Goal: Task Accomplishment & Management: Manage account settings

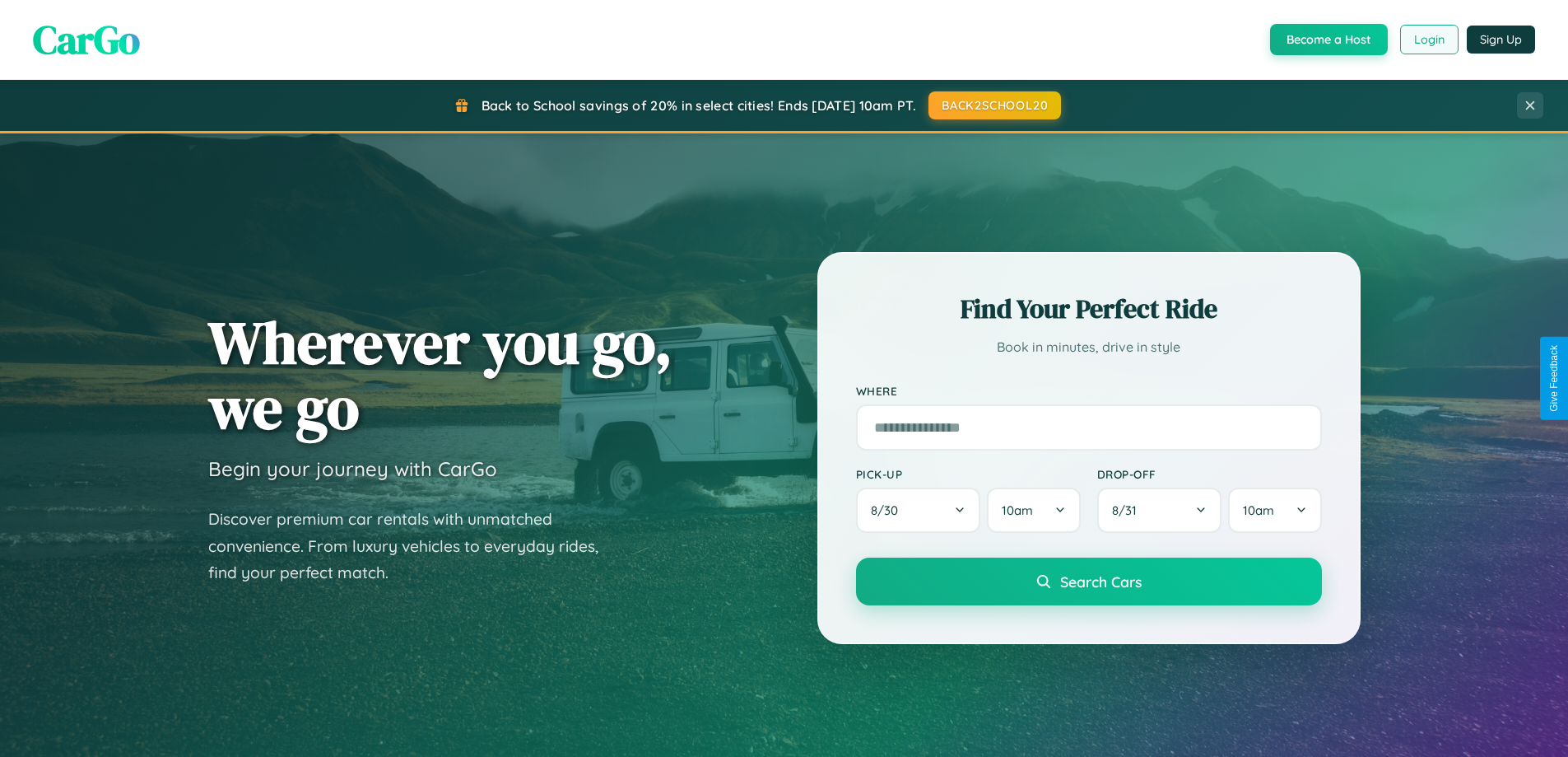
click at [1429, 40] on button "Login" at bounding box center [1430, 39] width 58 height 30
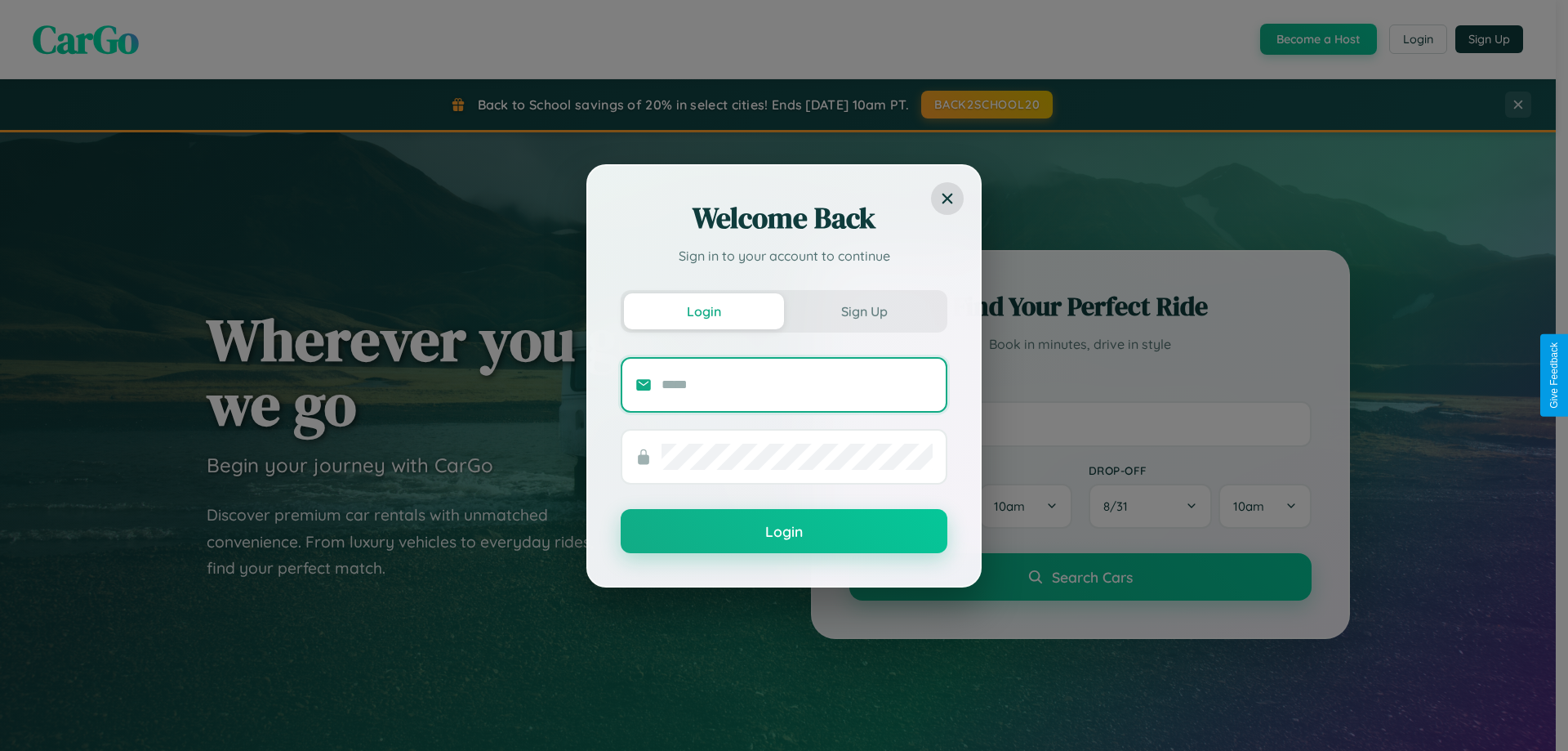
click at [797, 384] on input "text" at bounding box center [797, 384] width 271 height 26
type input "**********"
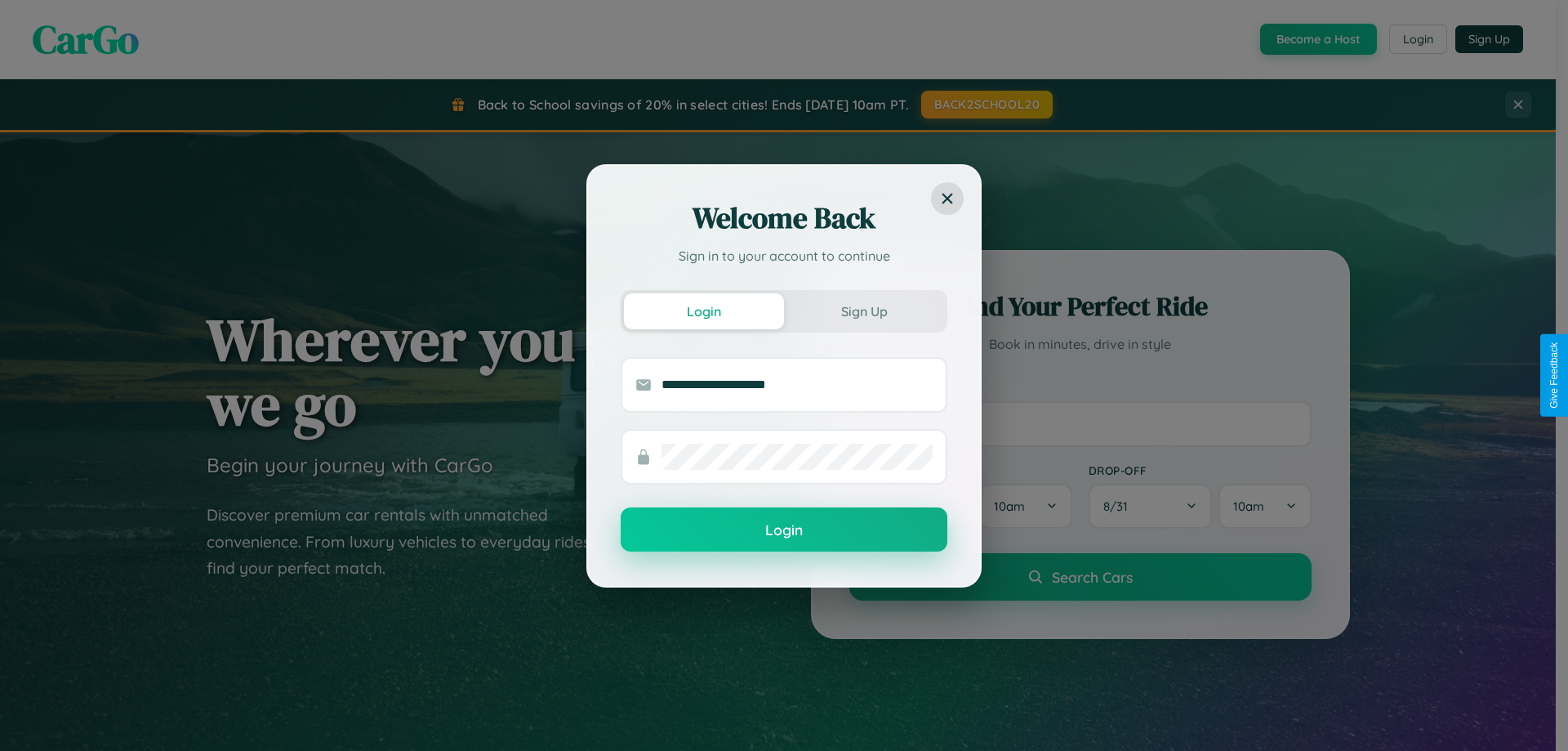
click at [784, 530] on button "Login" at bounding box center [784, 529] width 326 height 44
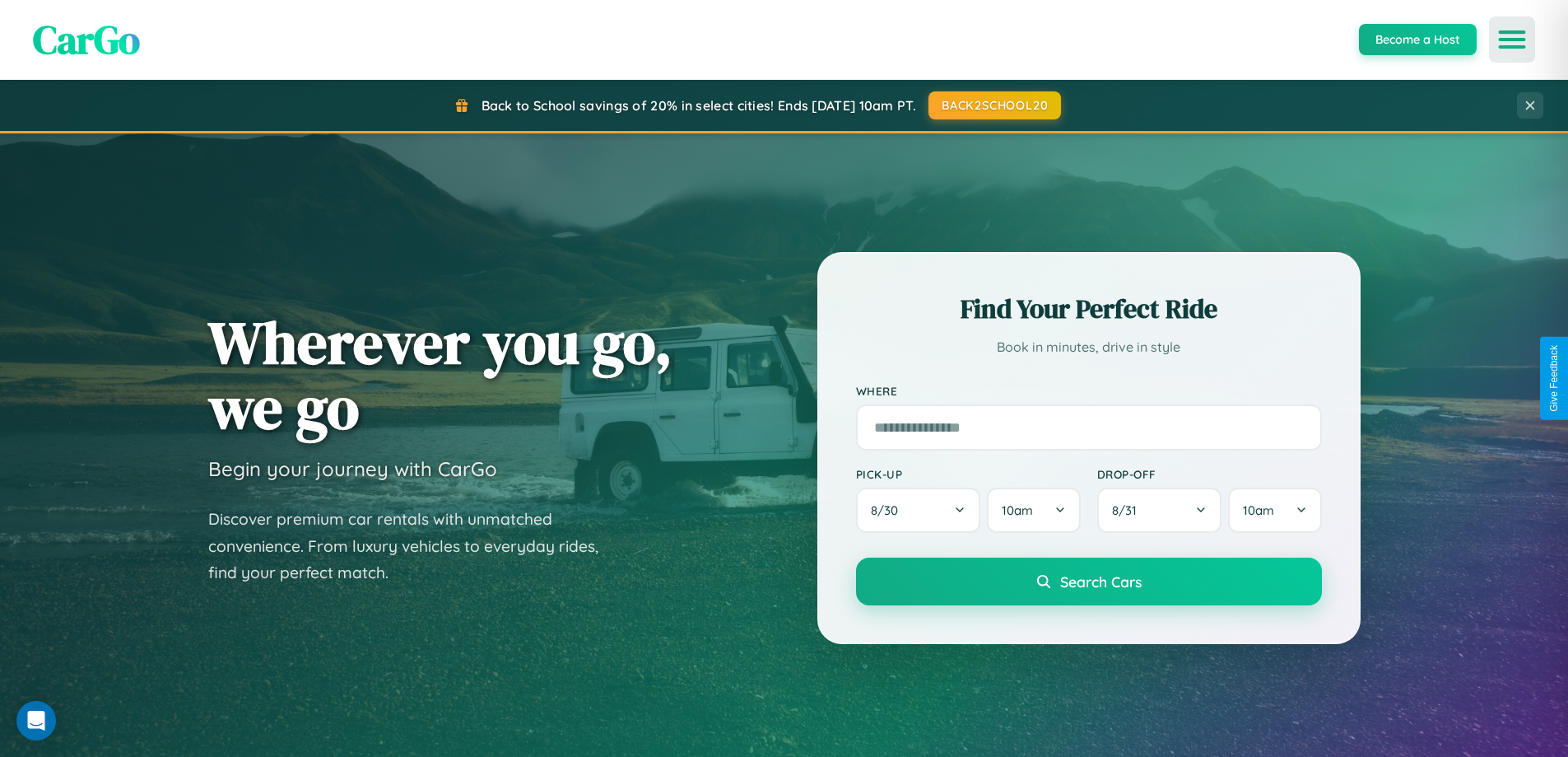
click at [1512, 40] on icon "Open menu" at bounding box center [1512, 40] width 24 height 14
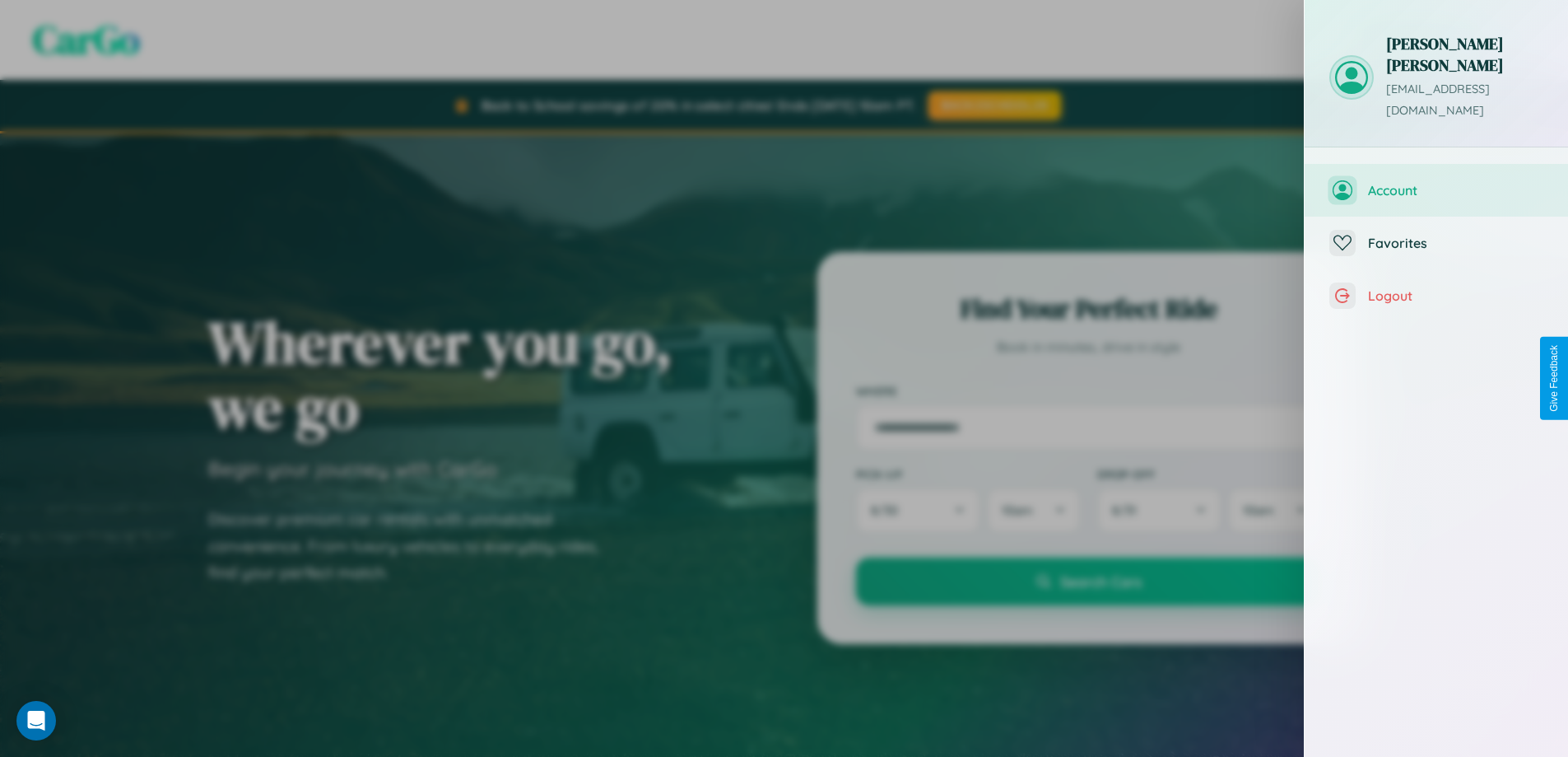
click at [1437, 182] on span "Account" at bounding box center [1456, 190] width 175 height 16
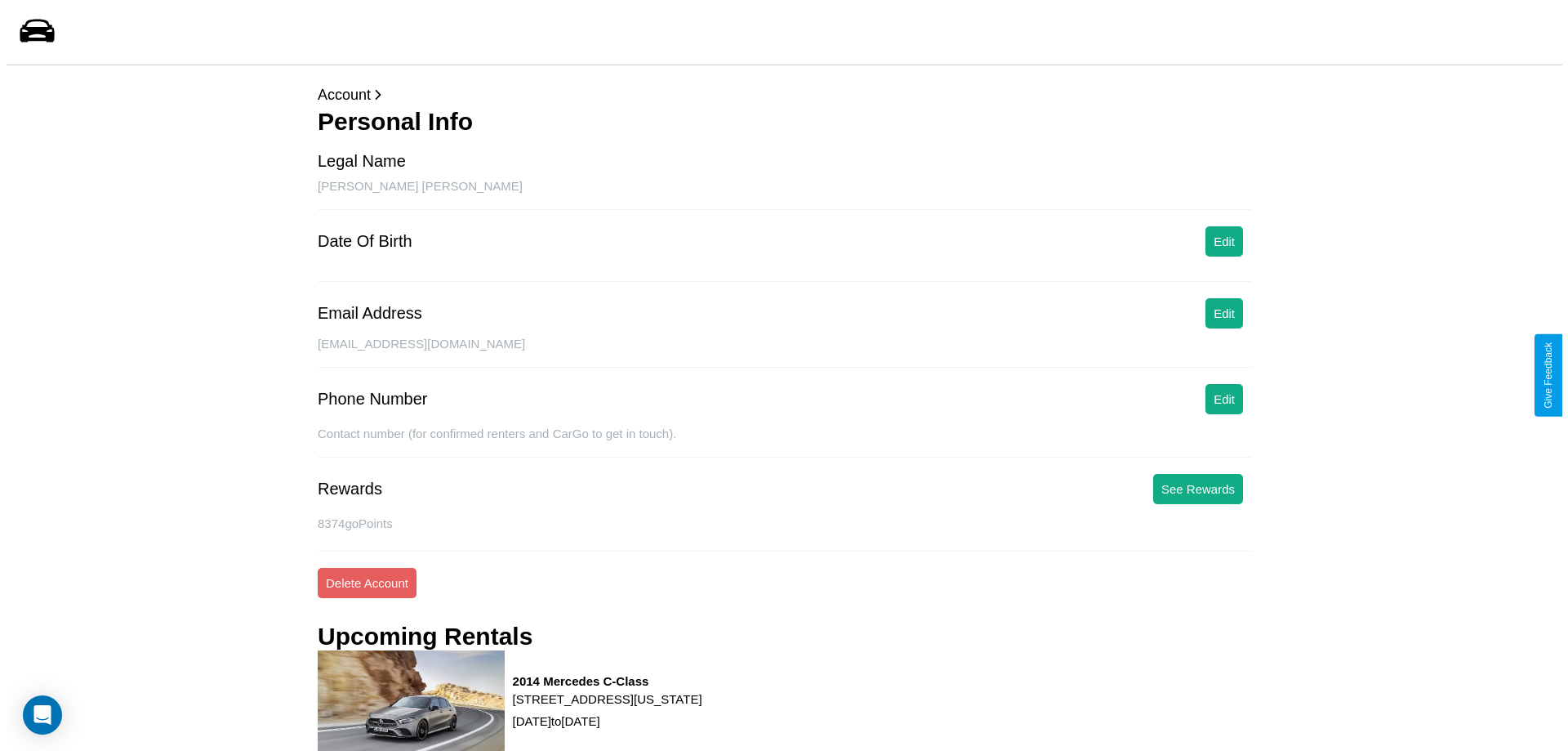
scroll to position [153, 0]
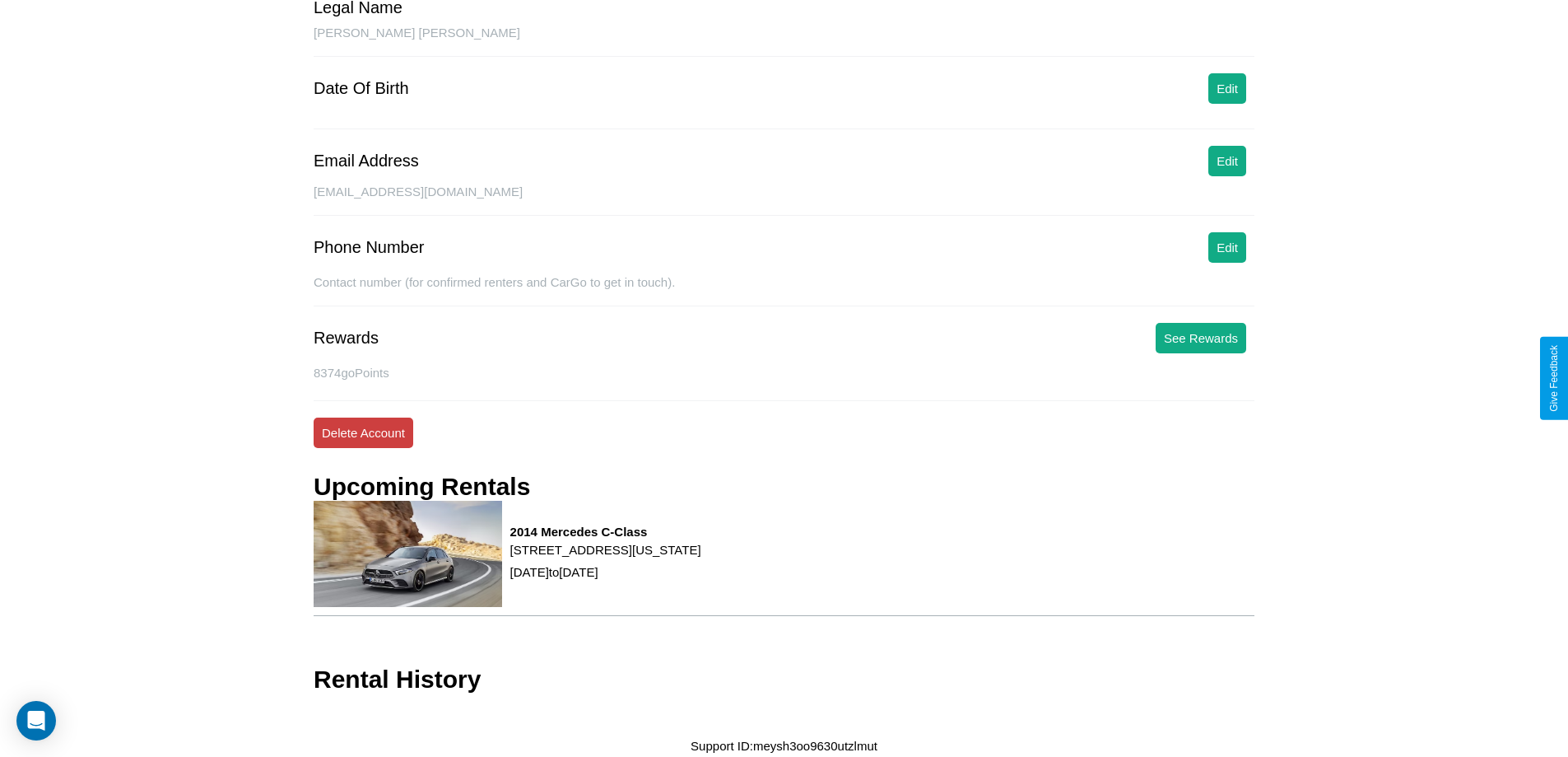
click at [363, 432] on button "Delete Account" at bounding box center [363, 432] width 100 height 31
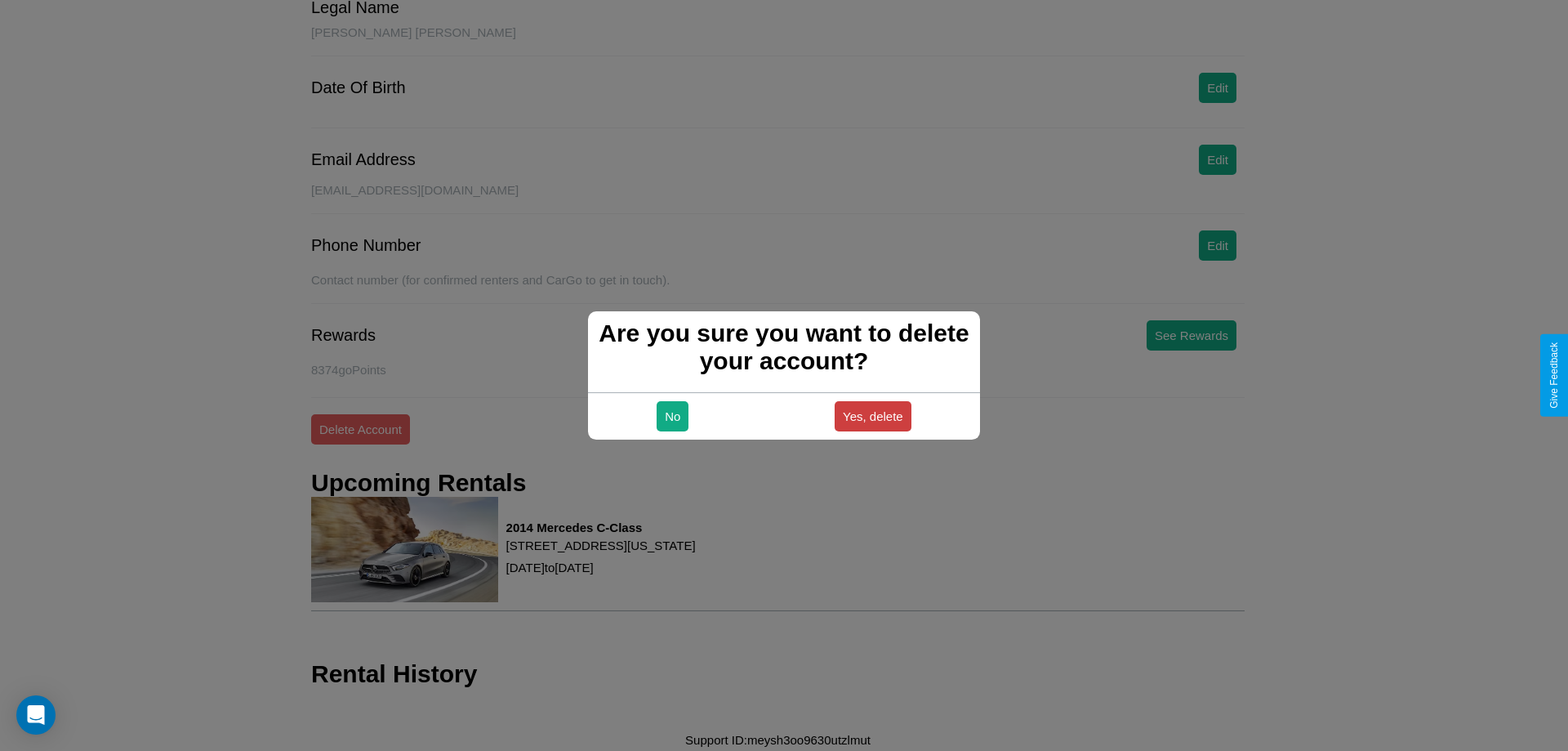
click at [872, 416] on button "Yes, delete" at bounding box center [873, 417] width 77 height 30
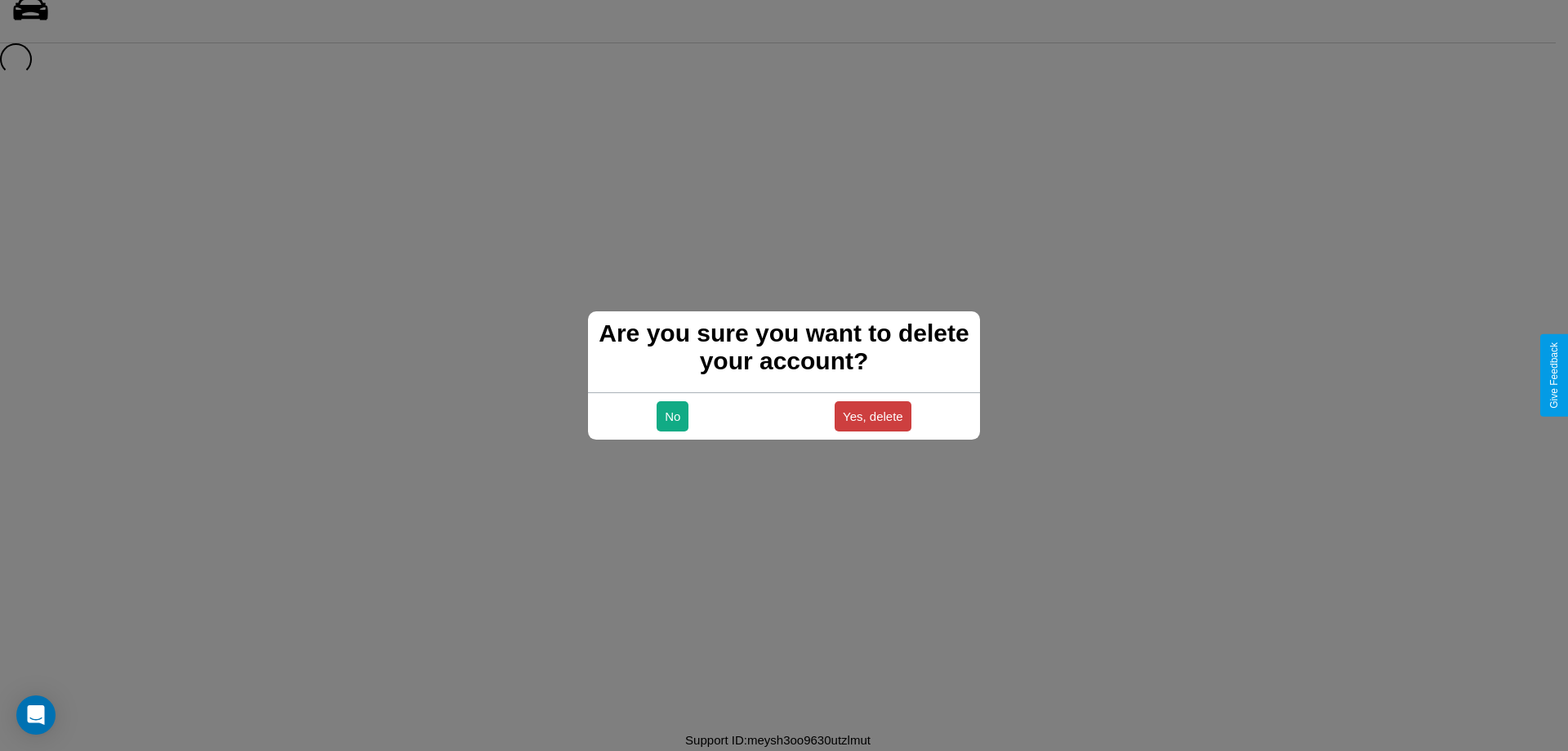
scroll to position [22, 0]
